Goal: Information Seeking & Learning: Learn about a topic

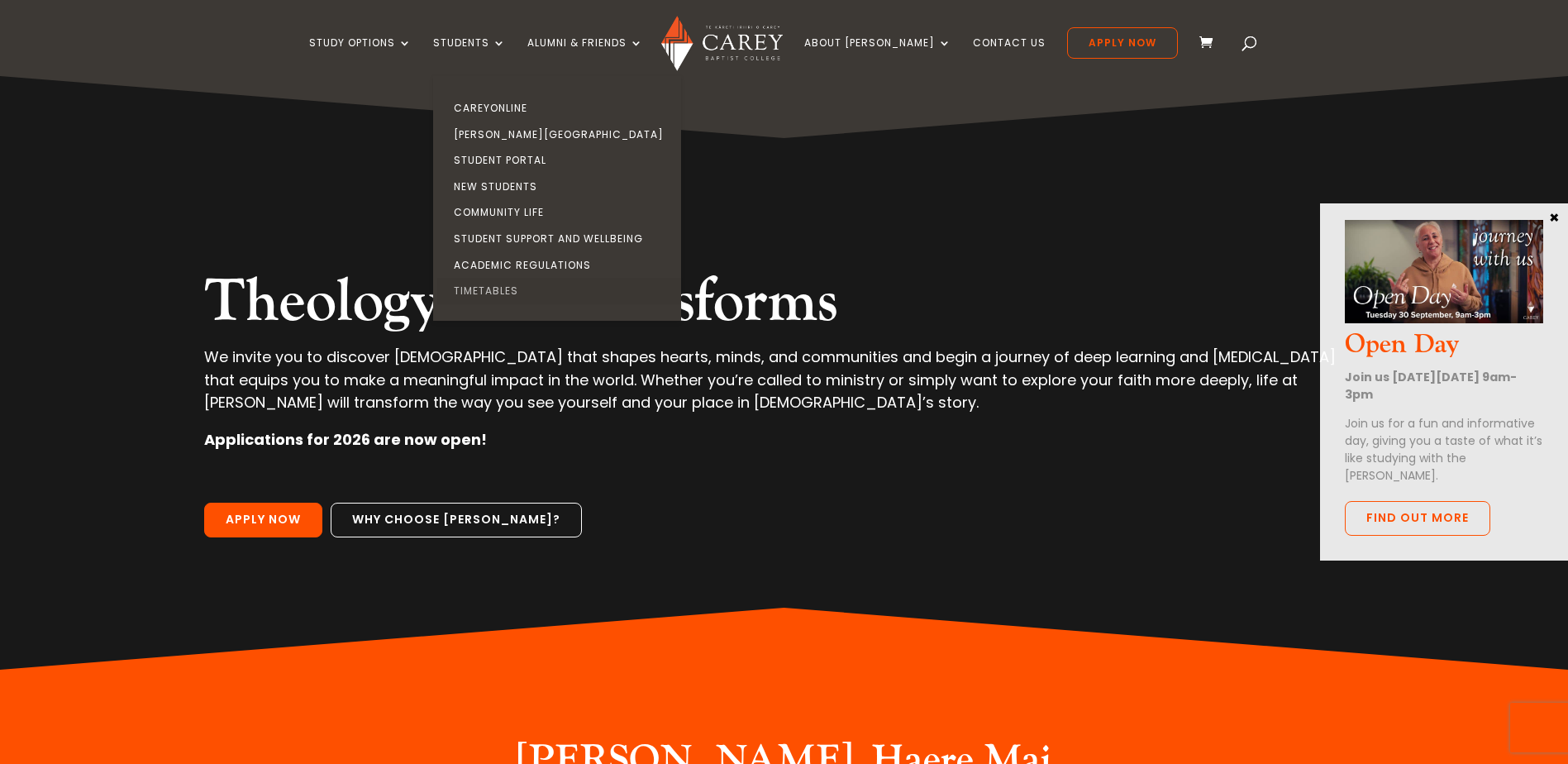
click at [524, 291] on link "Timetables" at bounding box center [561, 290] width 248 height 26
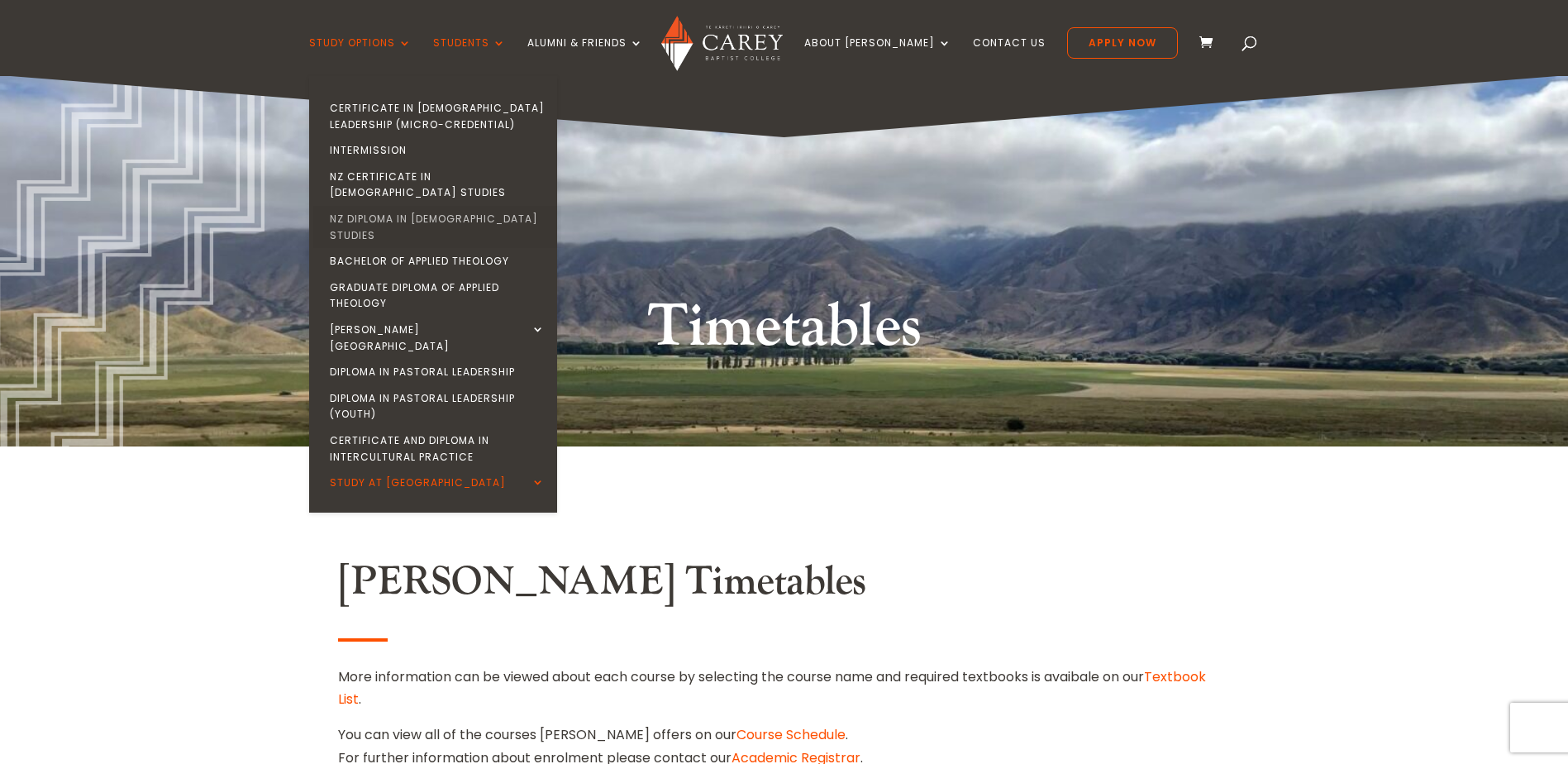
click at [470, 206] on link "NZ Diploma in [DEMOGRAPHIC_DATA] Studies" at bounding box center [437, 227] width 248 height 43
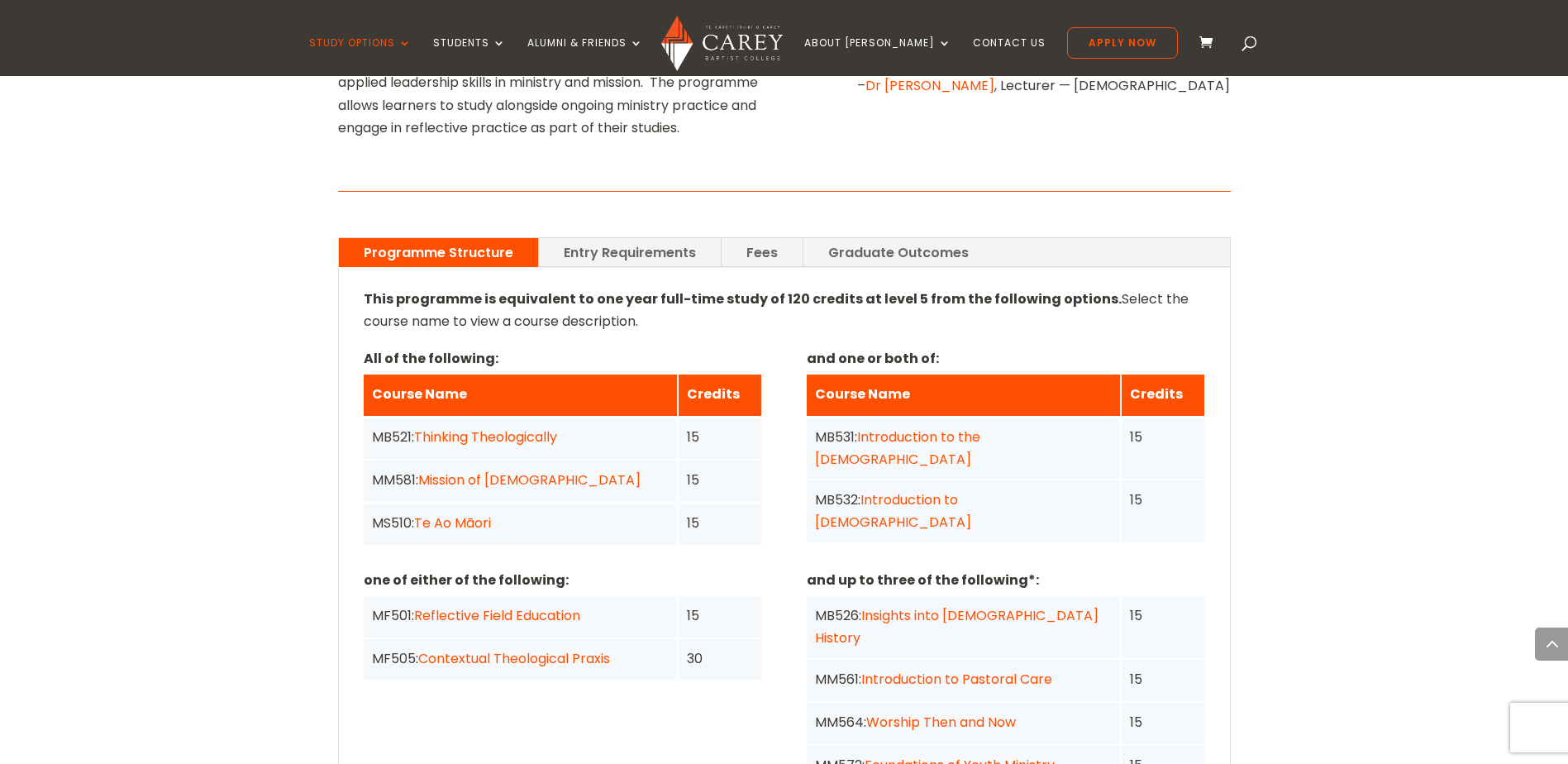
scroll to position [1158, 0]
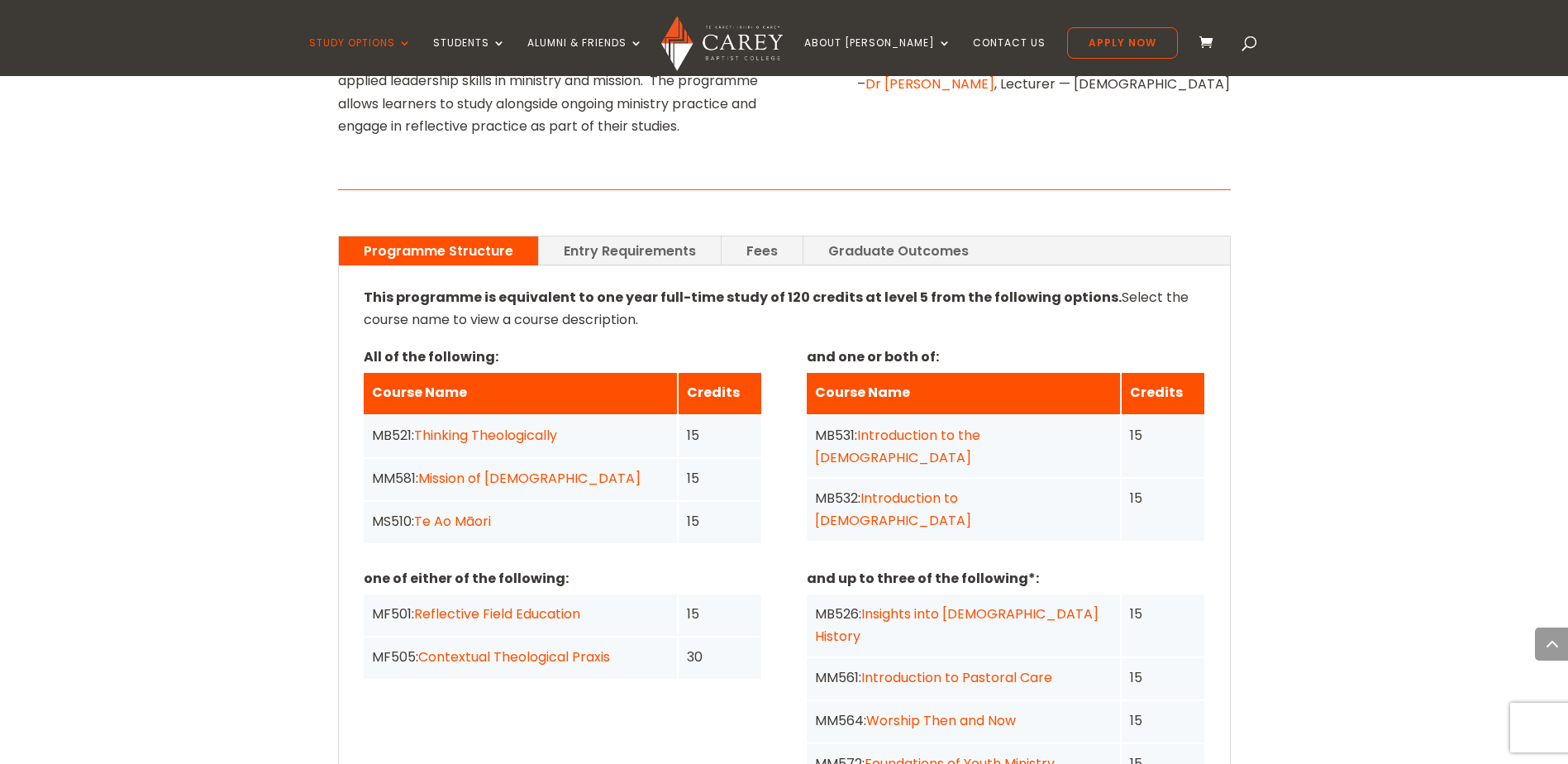
click at [516, 605] on link "Reflective Field Education" at bounding box center [497, 614] width 166 height 19
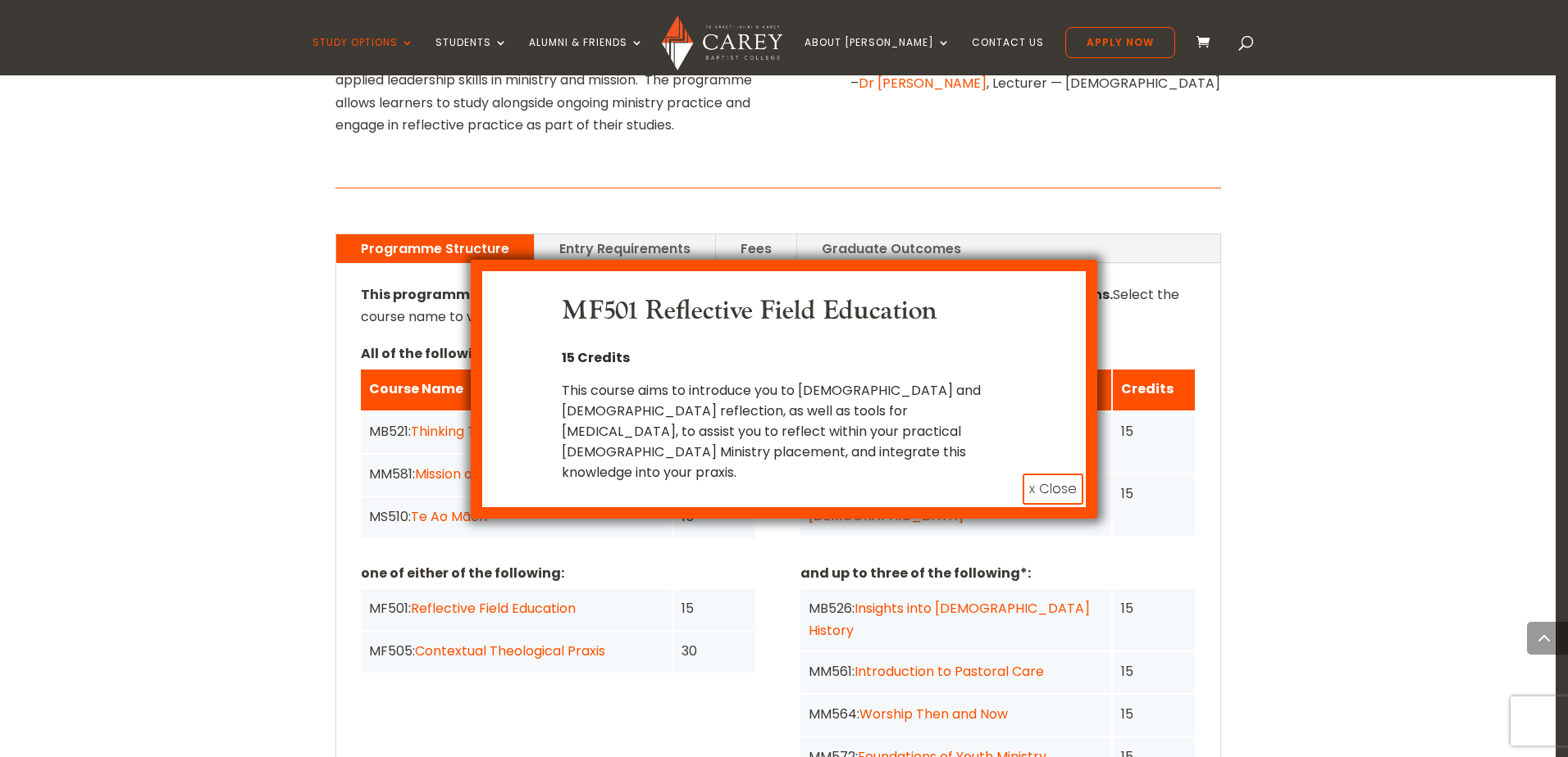
click at [507, 548] on div "MF501 Reflective Field Education 15 Credits This course aims to introduce you t…" at bounding box center [784, 378] width 1568 height 757
click at [1059, 473] on button "x Close" at bounding box center [1053, 489] width 61 height 31
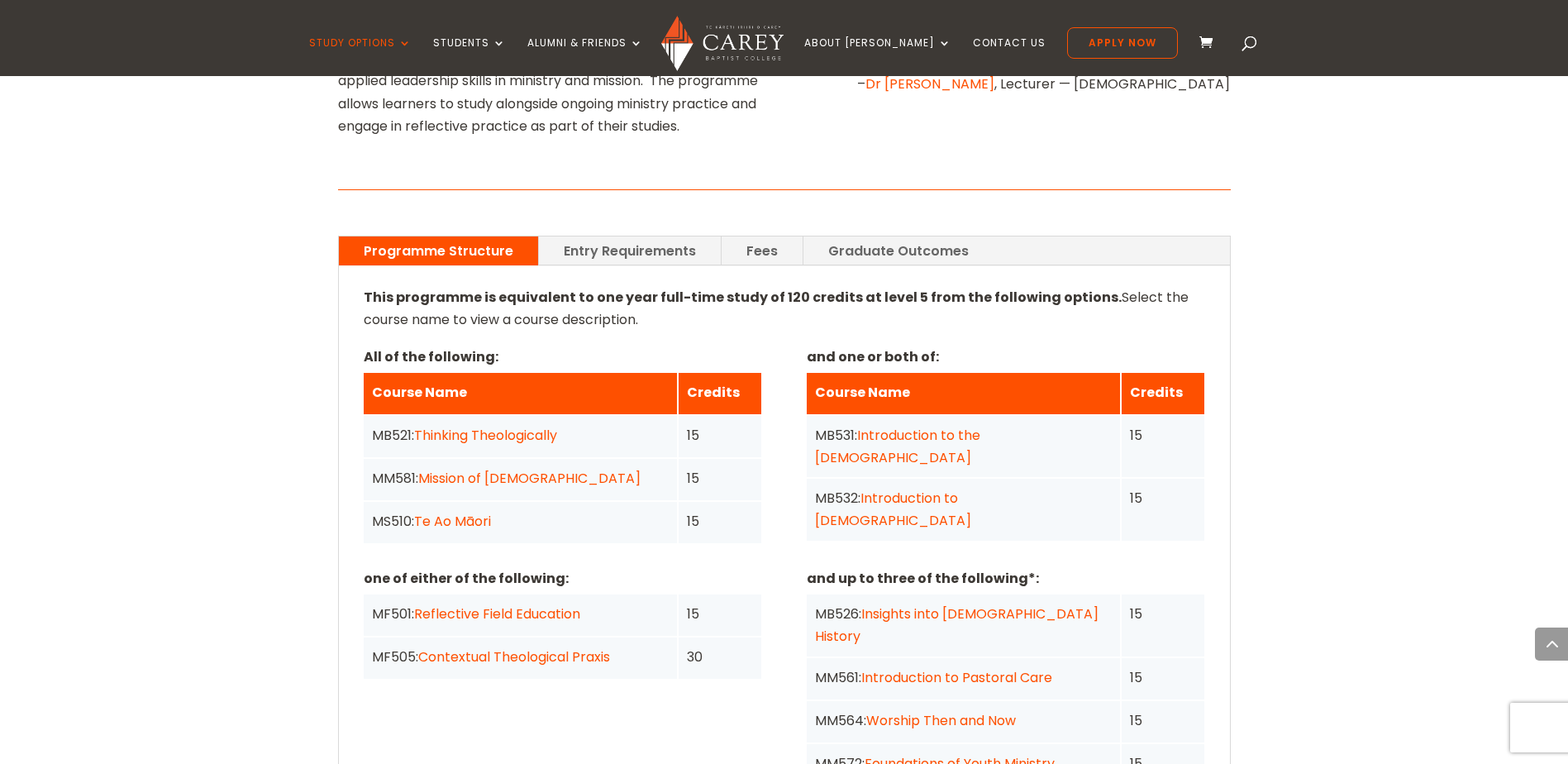
click at [493, 647] on link "Contextual Theological Praxis" at bounding box center [513, 657] width 192 height 19
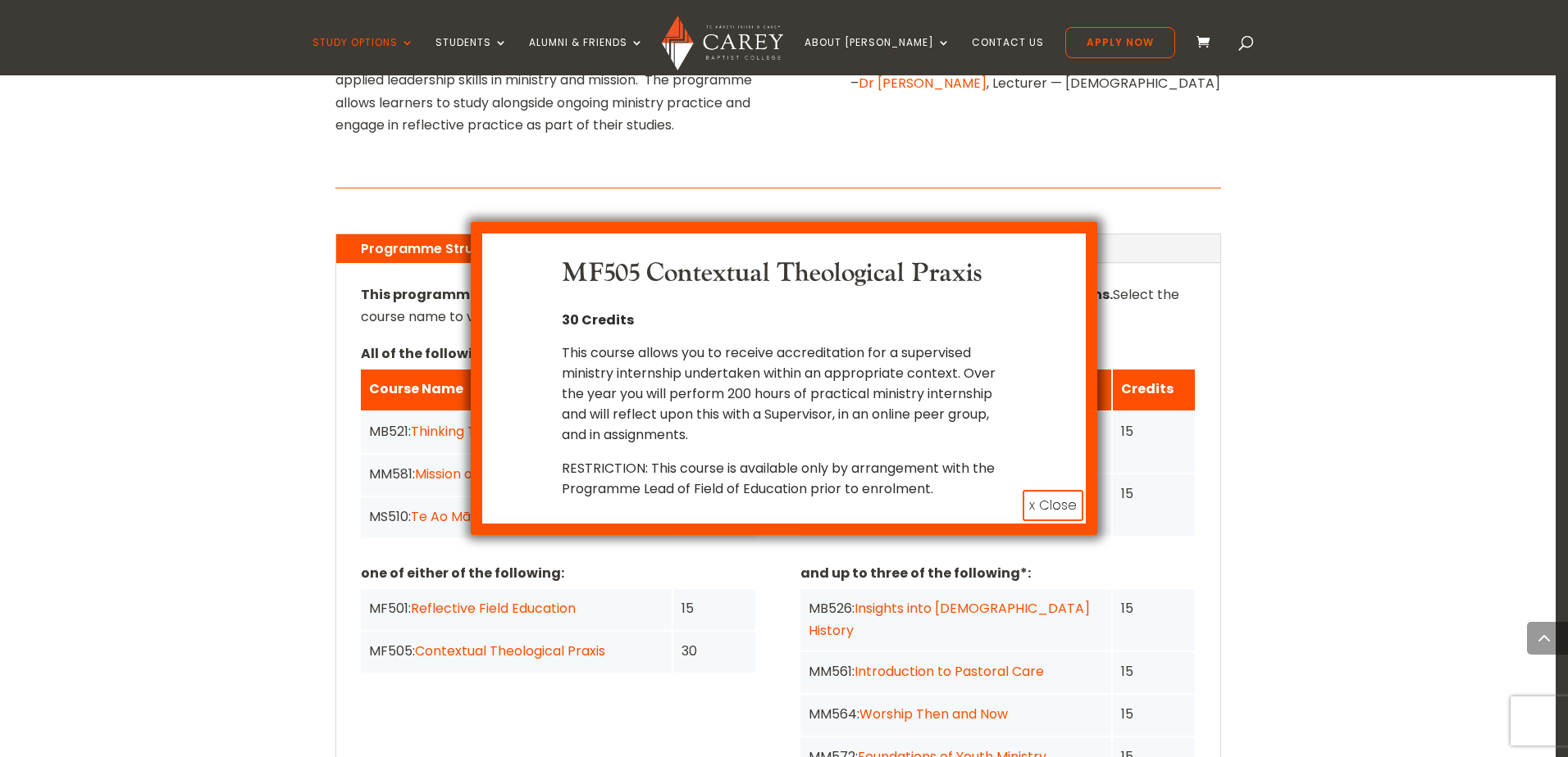
click at [1050, 508] on button "x Close" at bounding box center [1053, 506] width 61 height 31
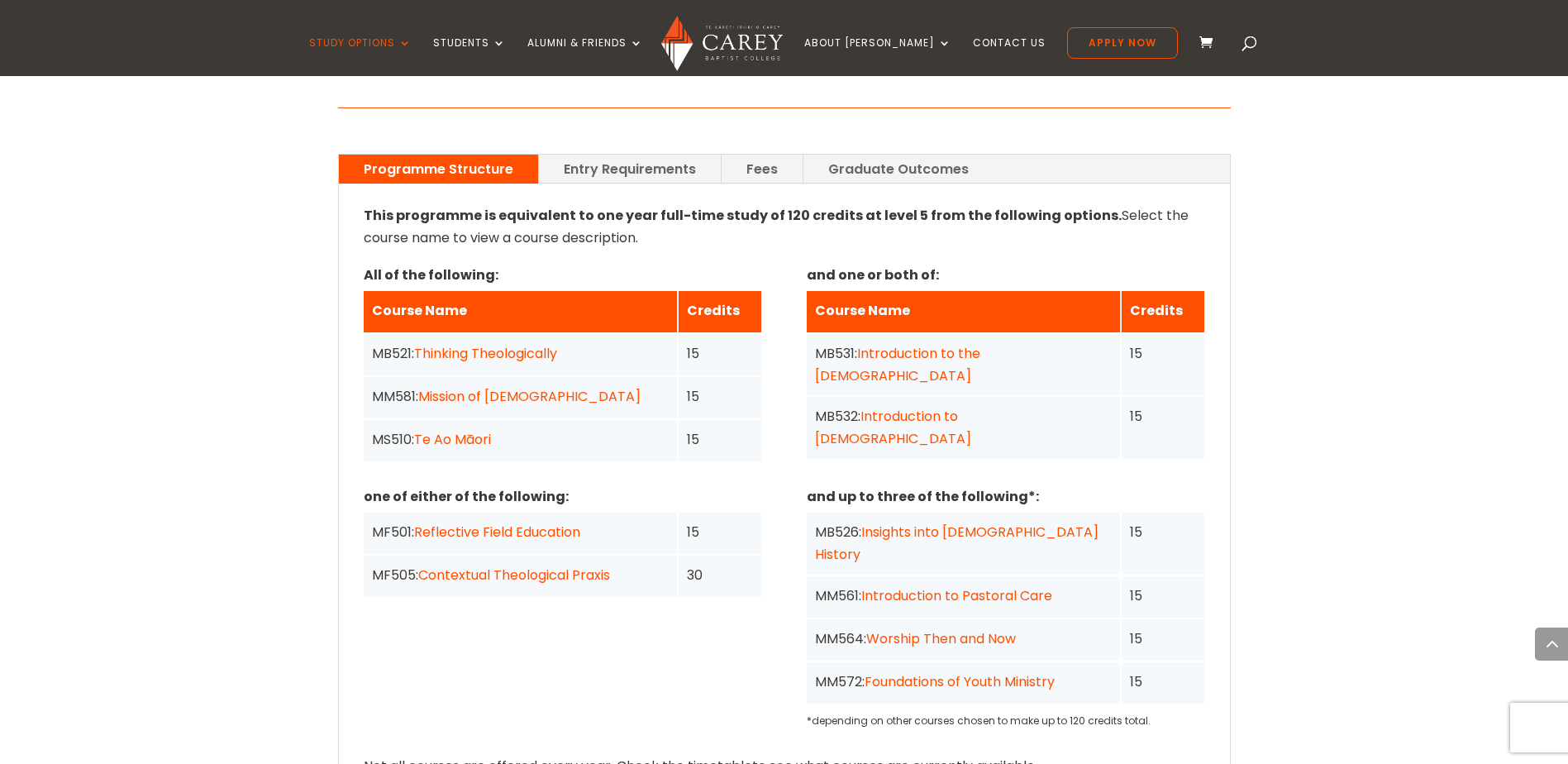
scroll to position [1406, 0]
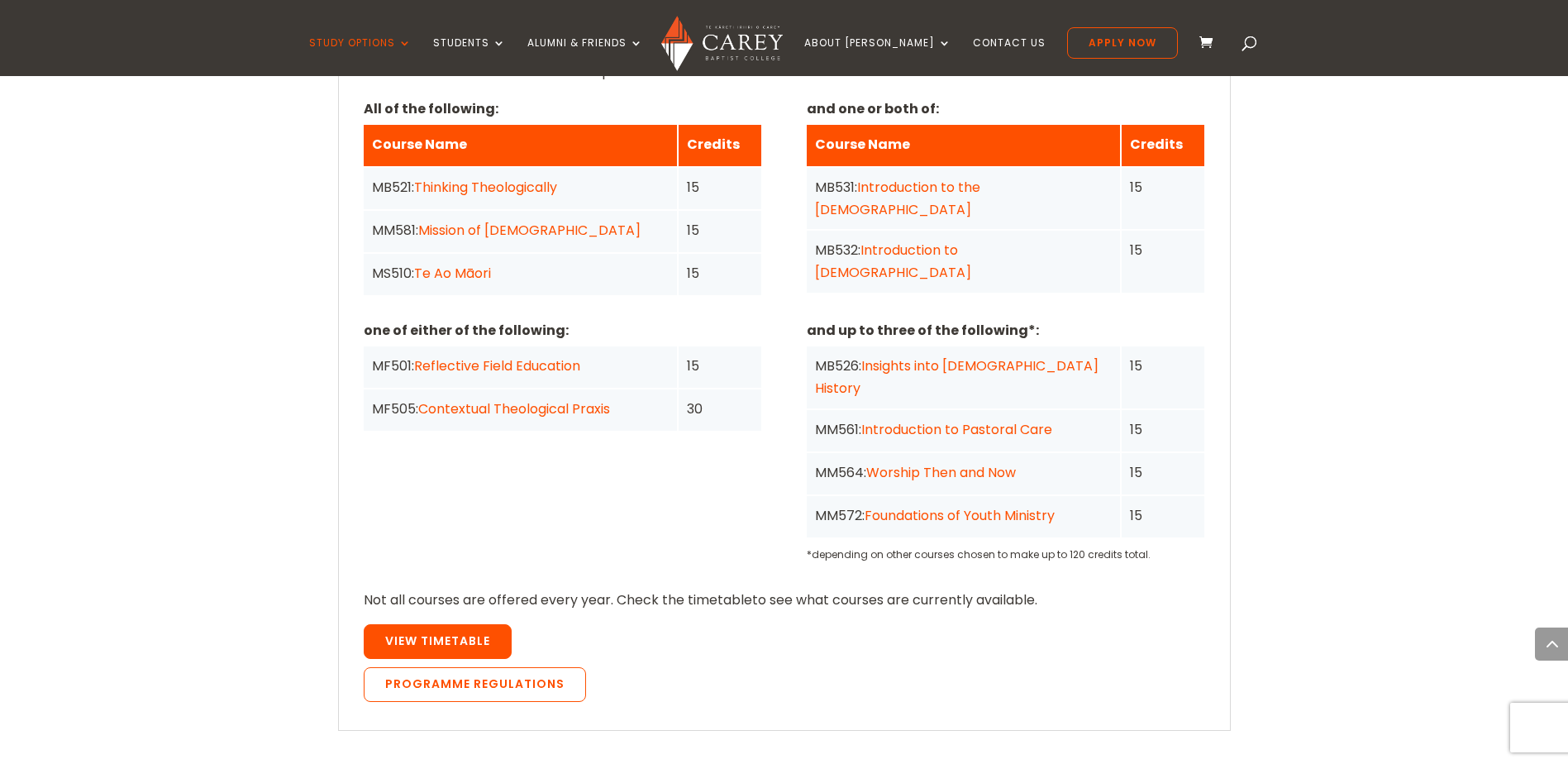
click at [471, 624] on link "View Timetable" at bounding box center [438, 641] width 148 height 35
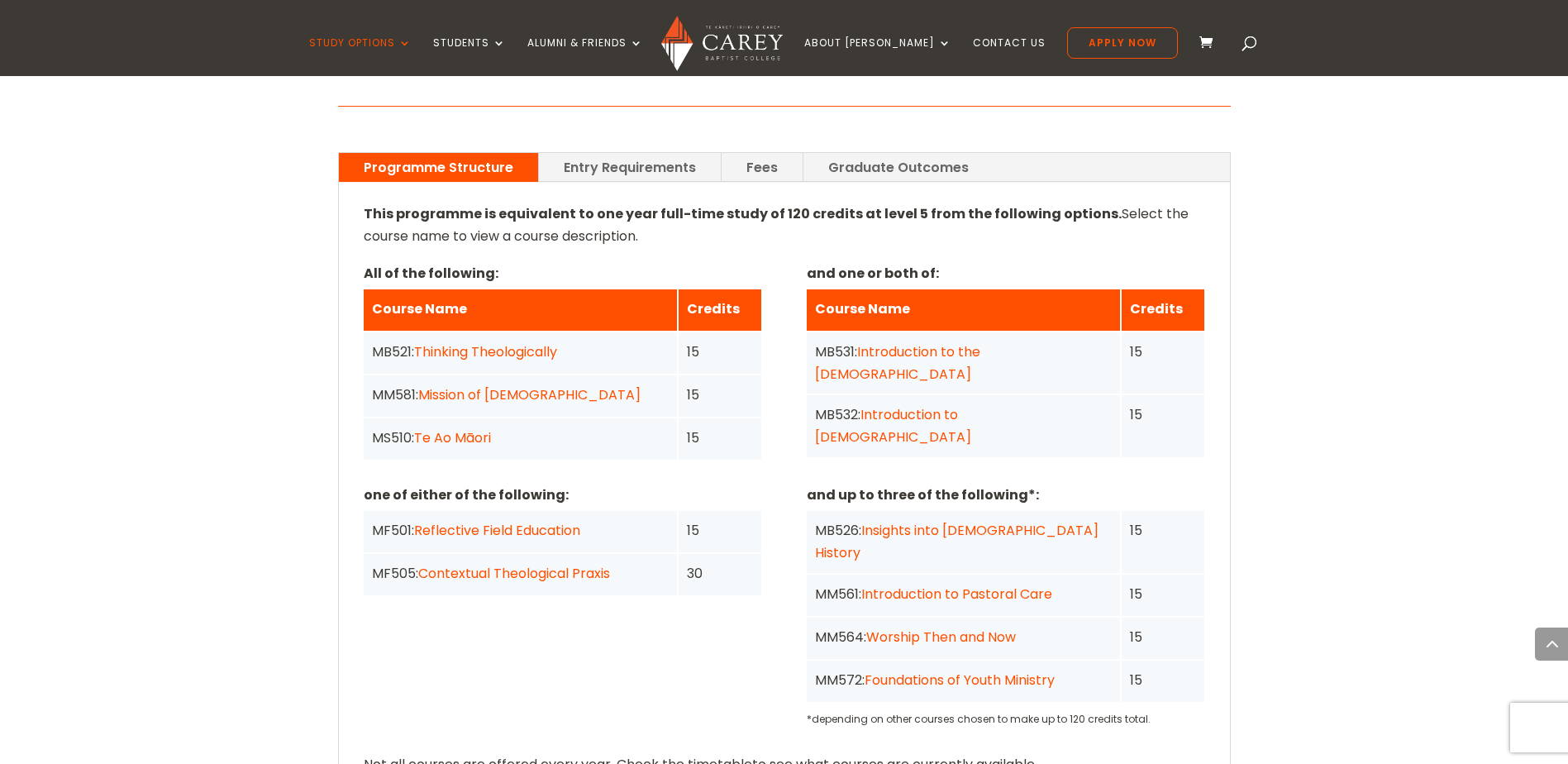
scroll to position [1241, 0]
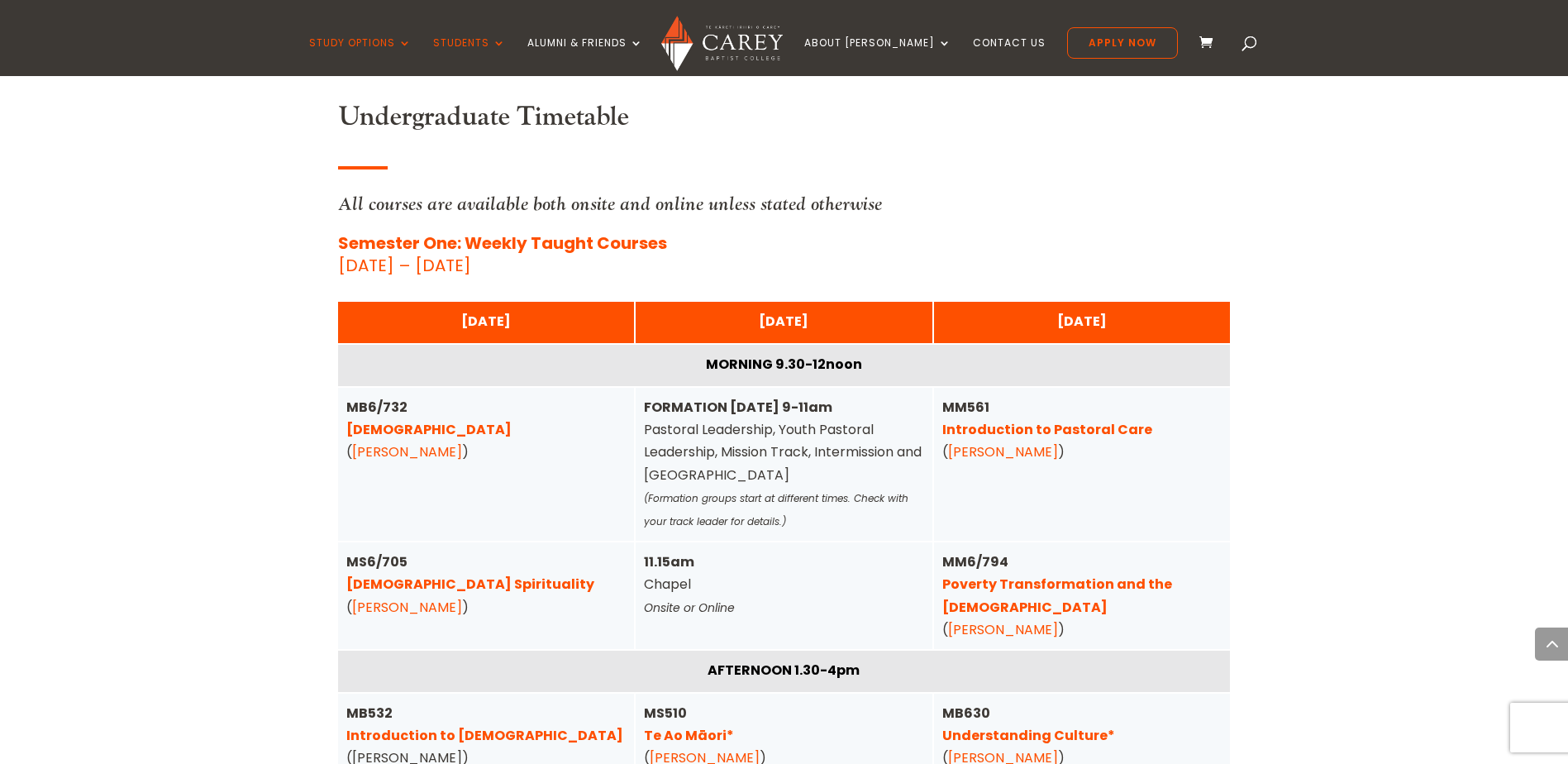
scroll to position [3639, 0]
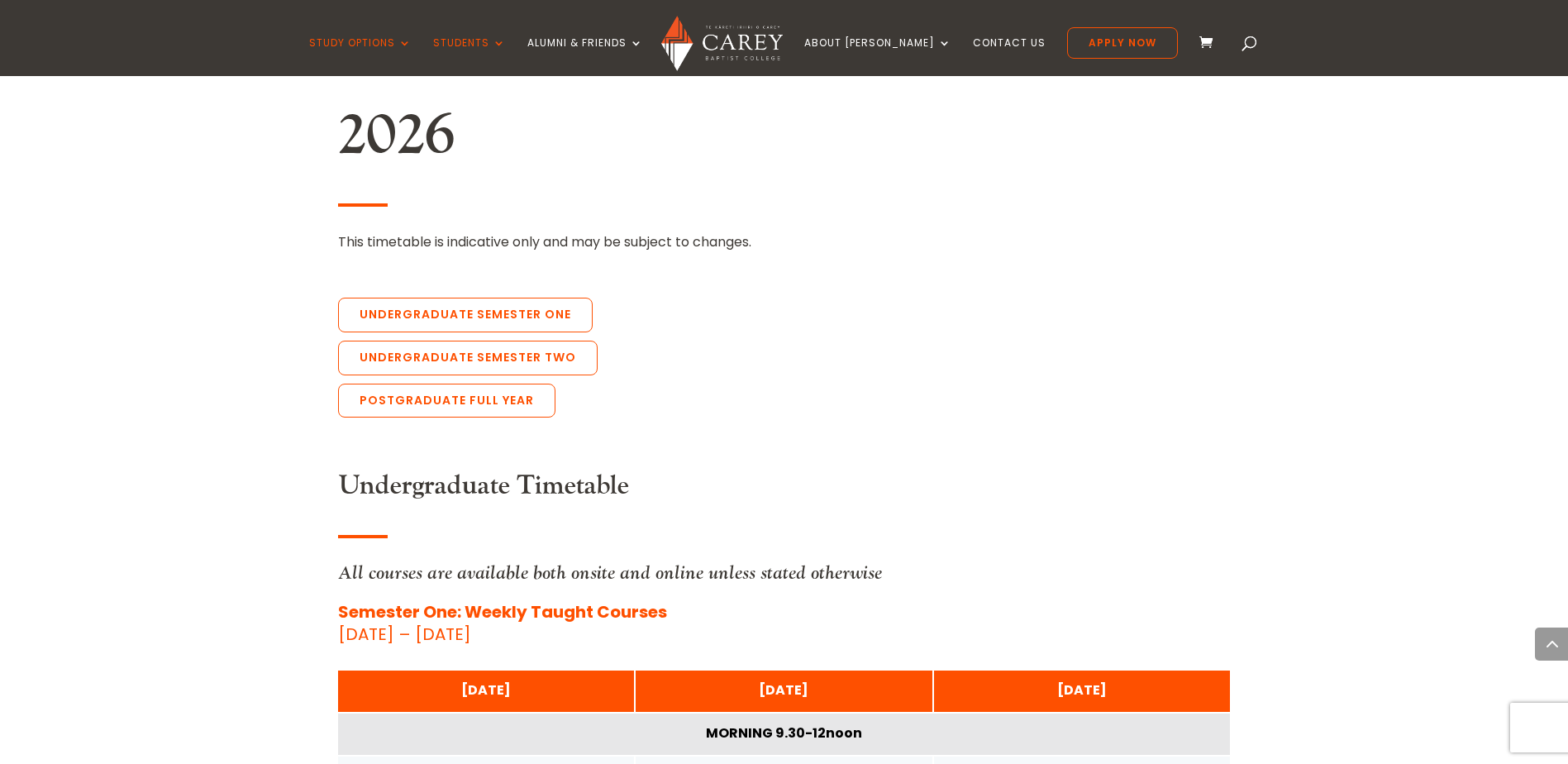
click at [274, 456] on div "Home » Study » Timetables [PERSON_NAME] Timetables More information can be view…" at bounding box center [784, 618] width 1568 height 7621
